Goal: Go to known website: Go to known website

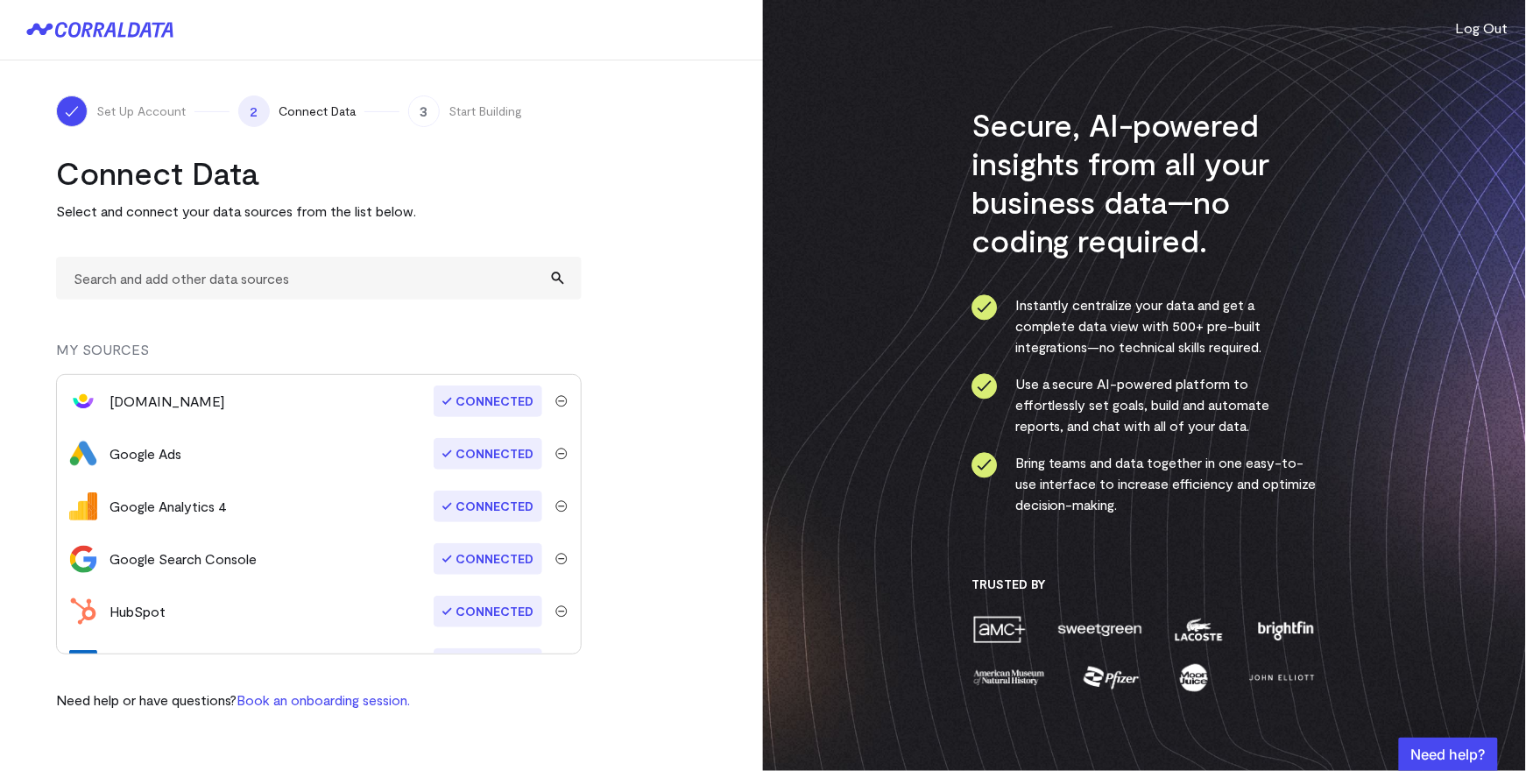
click at [1487, 34] on button "Log Out" at bounding box center [1482, 28] width 53 height 21
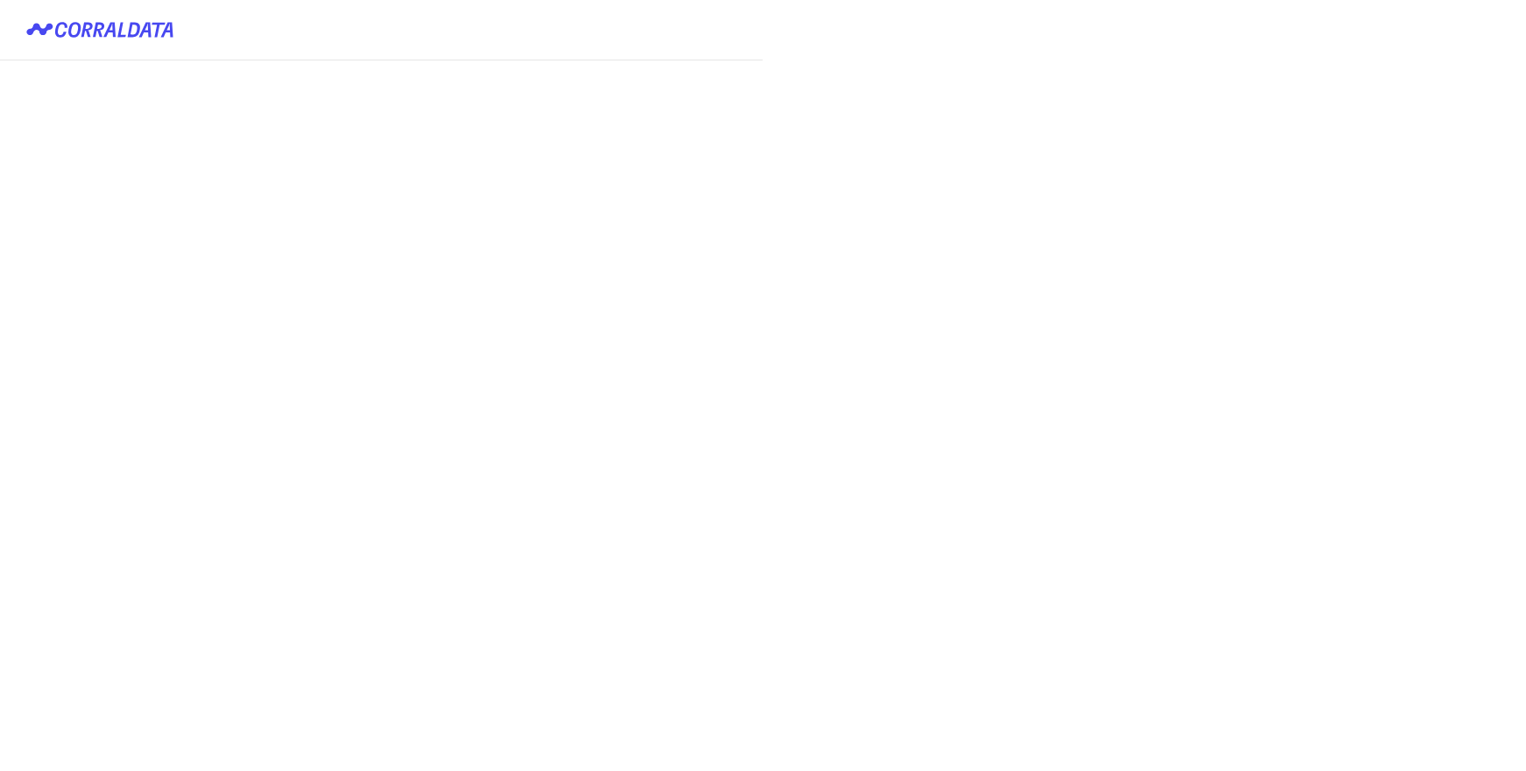
click at [0, 0] on button "Login with keycloak" at bounding box center [0, 0] width 0 height 0
